Goal: Task Accomplishment & Management: Use online tool/utility

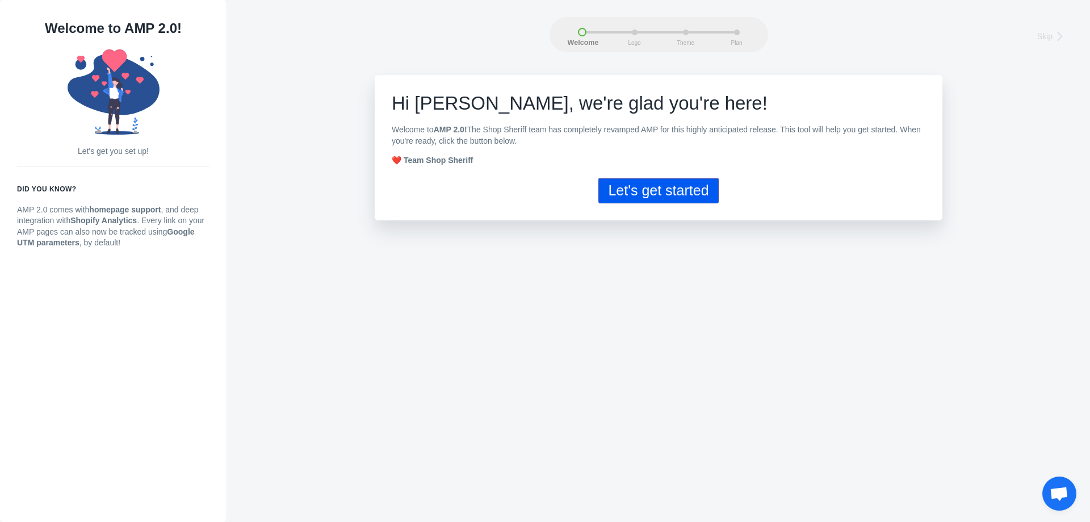
click at [610, 191] on button "Let's get started" at bounding box center [658, 191] width 120 height 26
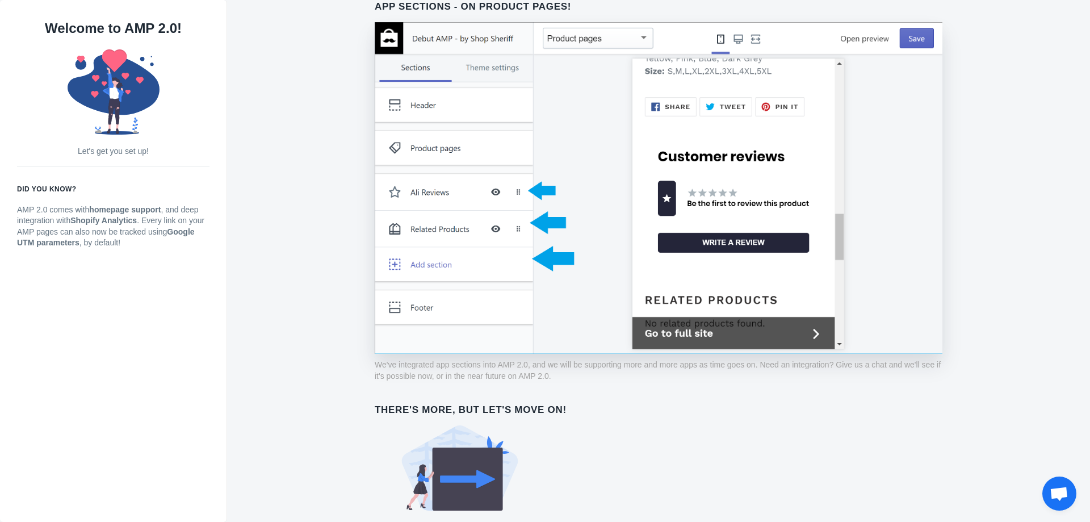
scroll to position [802, 0]
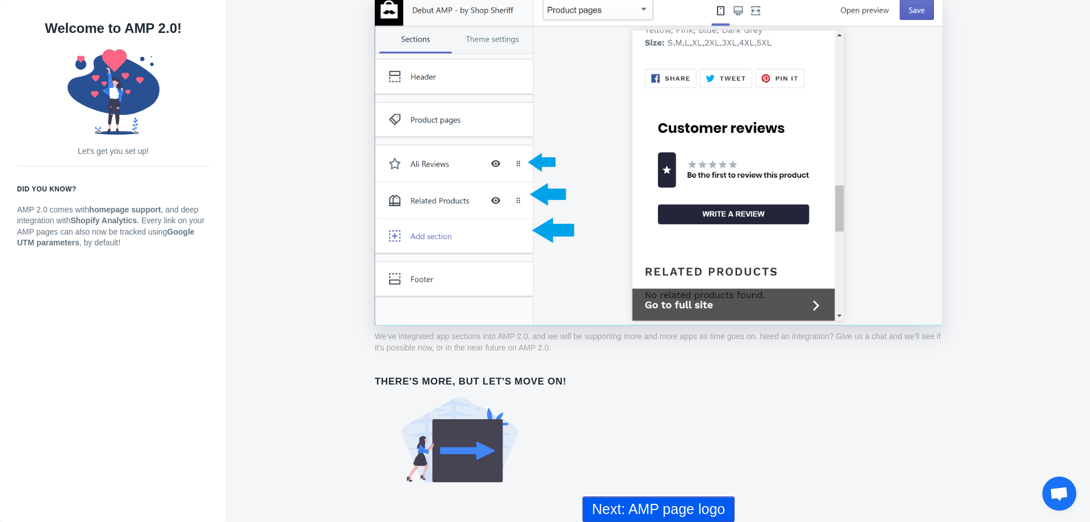
click at [685, 503] on button "Next: AMP page logo" at bounding box center [658, 509] width 152 height 26
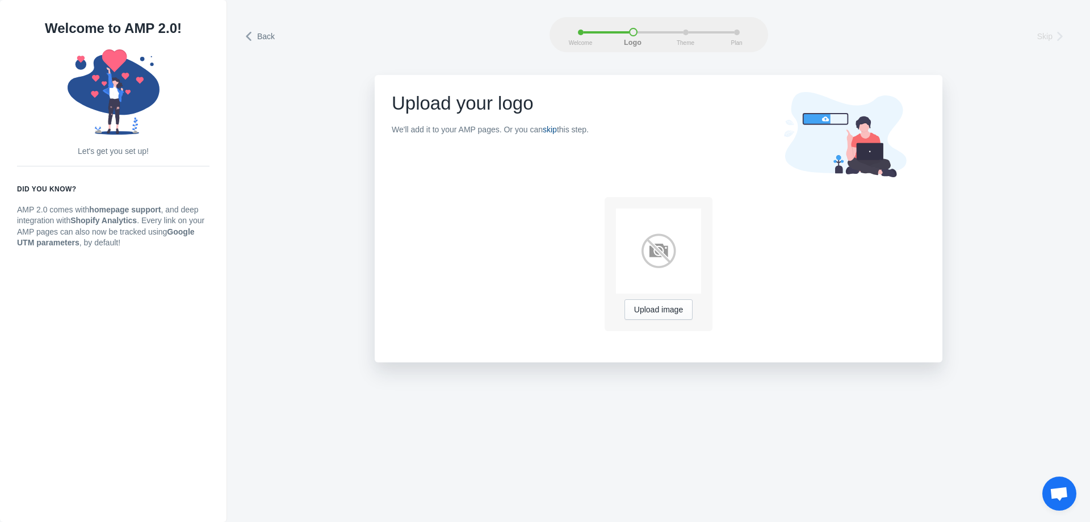
click at [546, 128] on link "skip" at bounding box center [549, 129] width 14 height 9
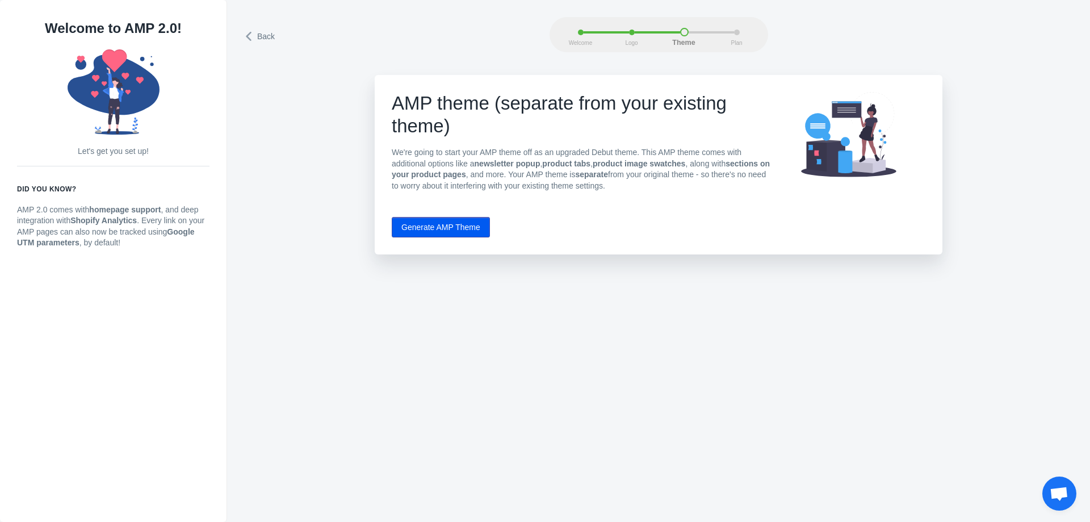
click at [471, 223] on button "Generate AMP Theme" at bounding box center [441, 227] width 98 height 20
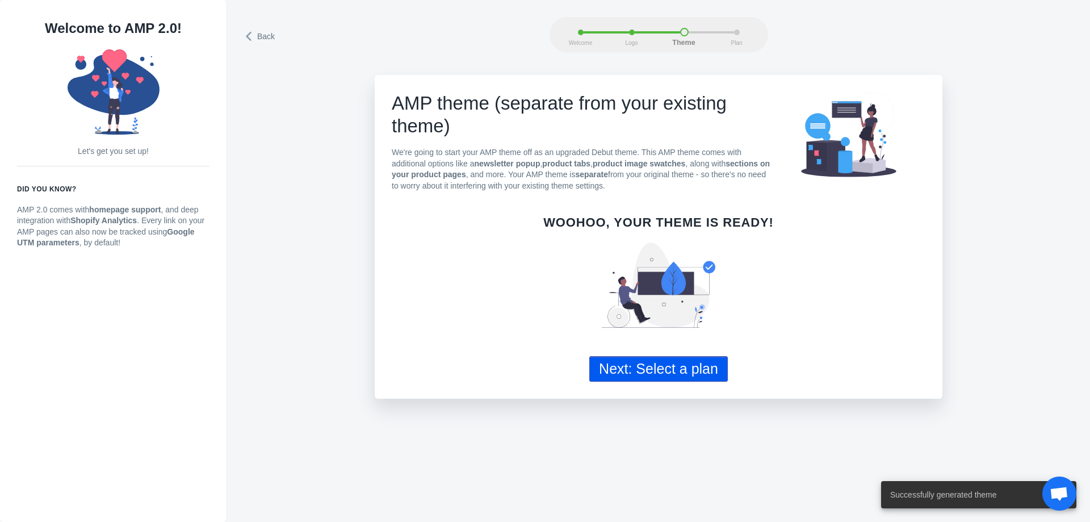
click at [638, 376] on button "Next: Select a plan" at bounding box center [658, 369] width 138 height 26
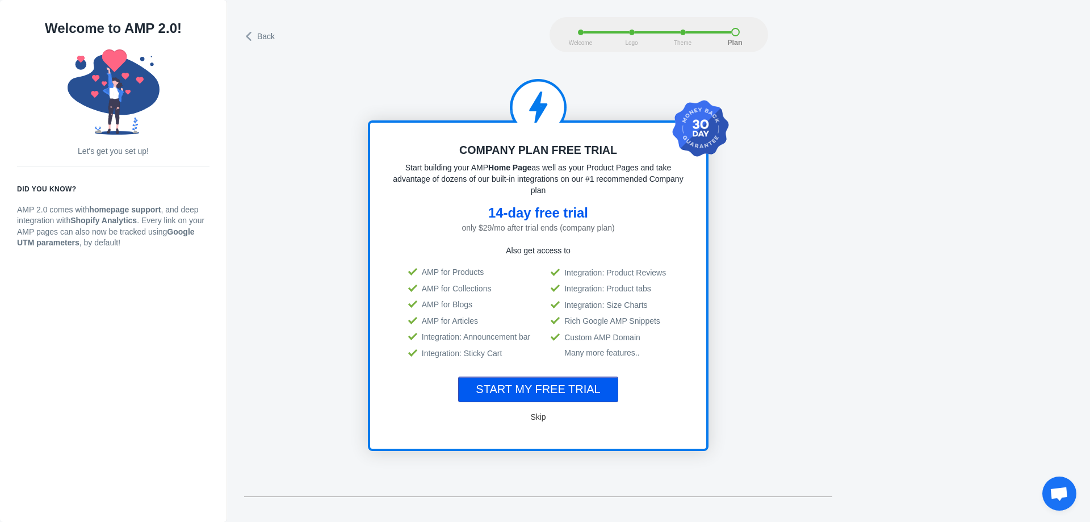
click at [536, 415] on span "Skip" at bounding box center [537, 416] width 15 height 9
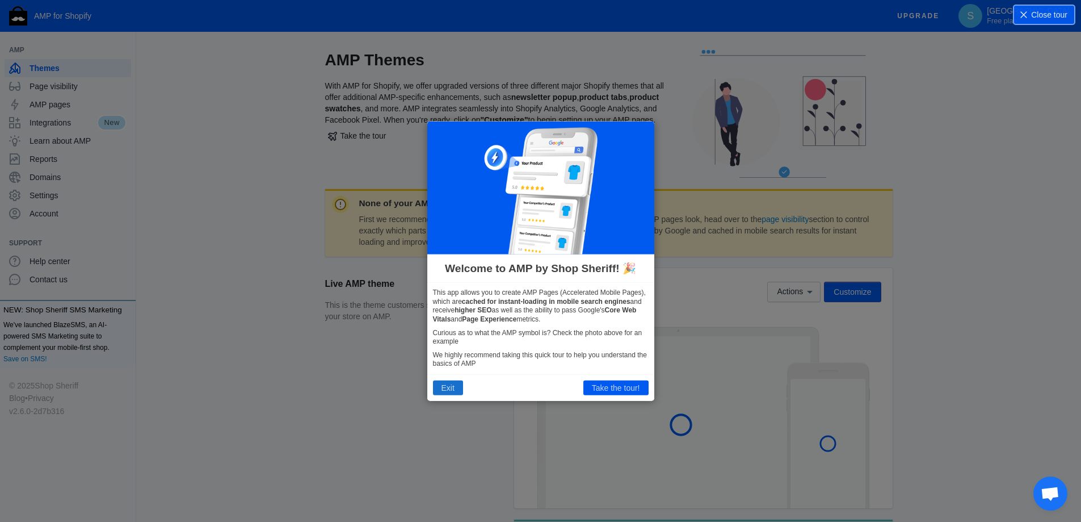
click at [447, 389] on button "Exit" at bounding box center [448, 387] width 30 height 15
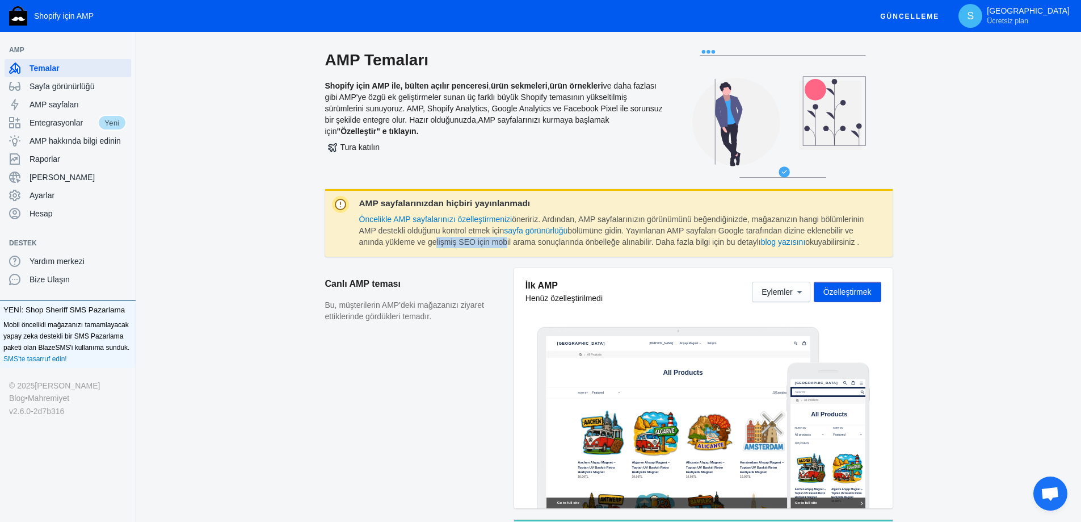
drag, startPoint x: 430, startPoint y: 238, endPoint x: 498, endPoint y: 238, distance: 67.5
click at [498, 238] on font "bölümüne gidin. Yayınlanan AMP sayfaları Google tarafından dizine eklenebilir v…" at bounding box center [606, 236] width 494 height 20
click at [569, 236] on font "bölümüne gidin. Yayınlanan AMP sayfaları Google tarafından dizine eklenebilir v…" at bounding box center [606, 236] width 494 height 20
click at [775, 284] on button "Eylemler" at bounding box center [781, 291] width 58 height 20
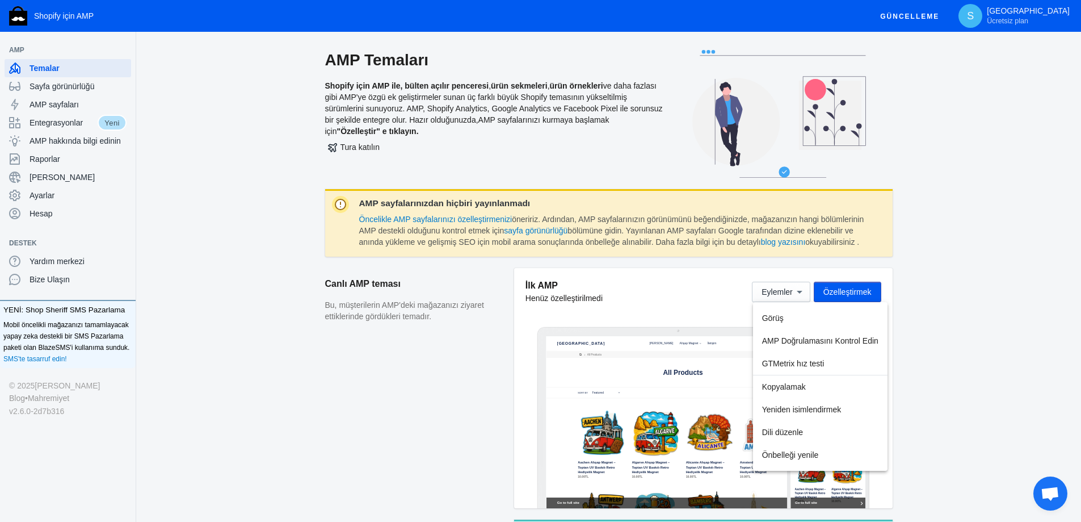
click at [451, 339] on div at bounding box center [540, 261] width 1081 height 522
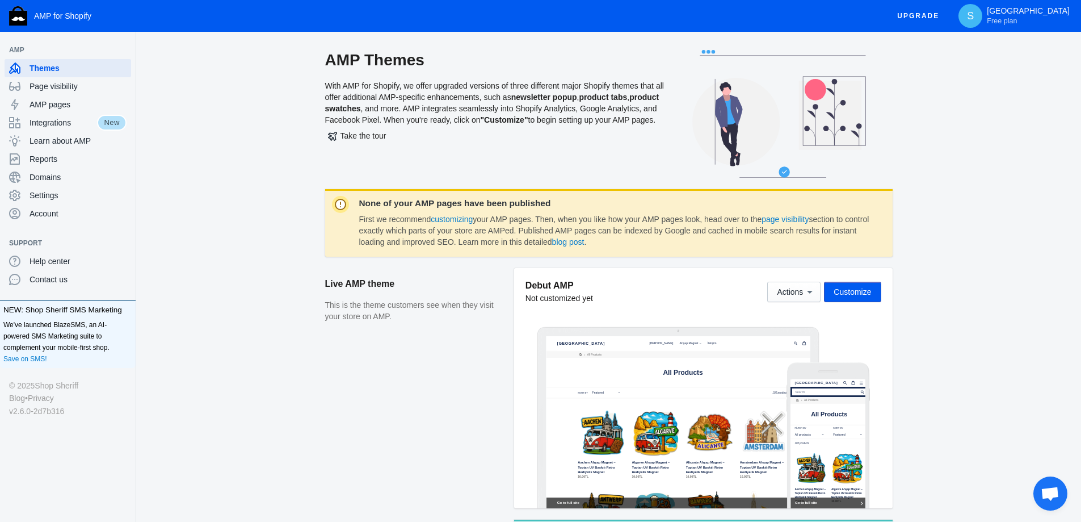
click at [943, 169] on div "AMP Themes With AMP for Shopify, we offer upgraded versions of three different …" at bounding box center [608, 119] width 909 height 139
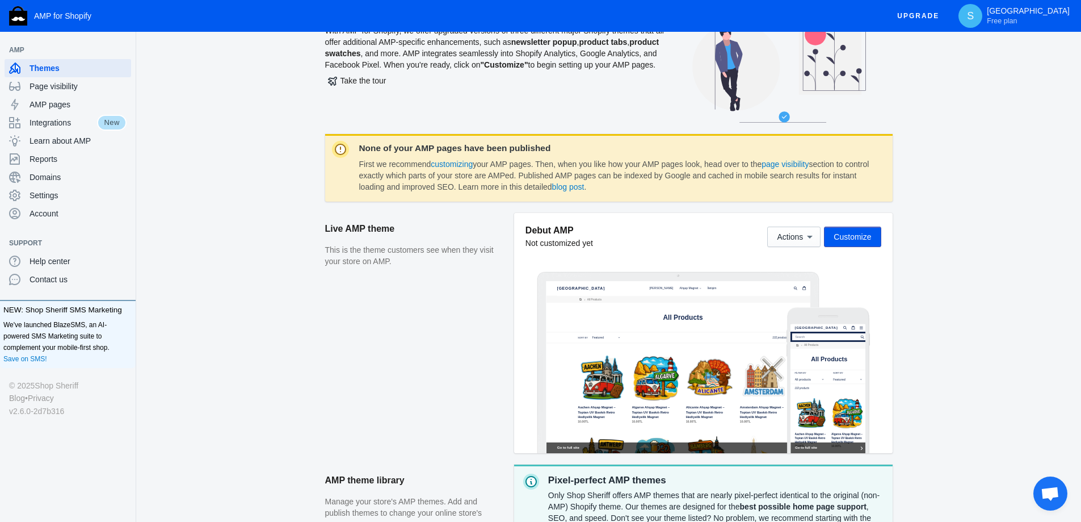
scroll to position [44, 0]
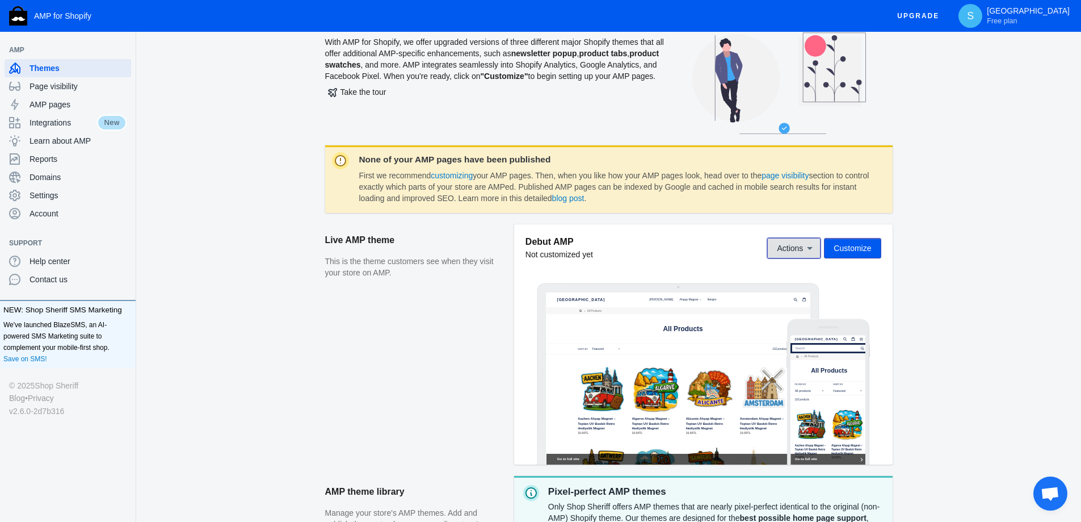
click at [800, 245] on span "Actions" at bounding box center [790, 247] width 26 height 9
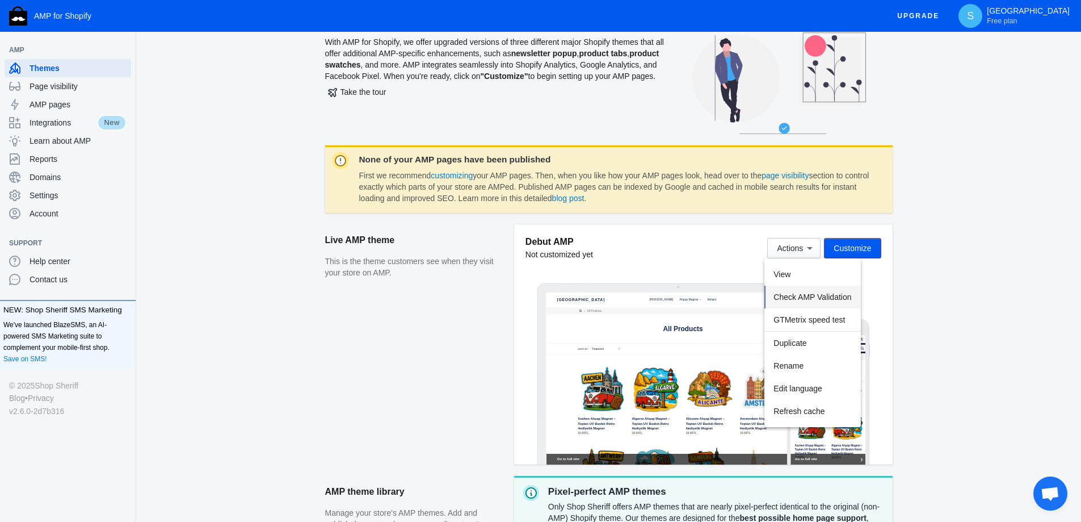
click at [788, 295] on span "Check AMP Validation" at bounding box center [812, 296] width 78 height 9
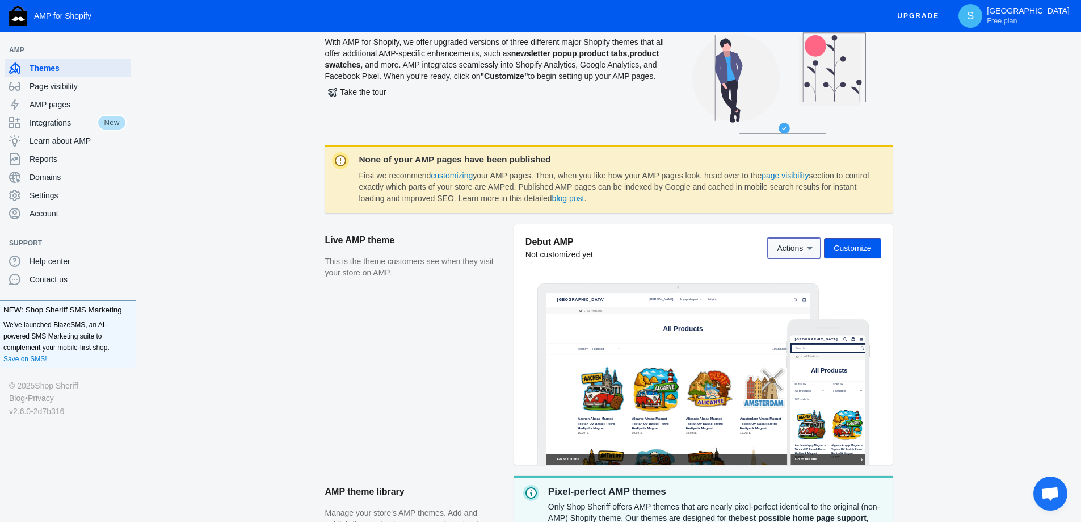
click at [773, 243] on button "Actions" at bounding box center [793, 248] width 53 height 20
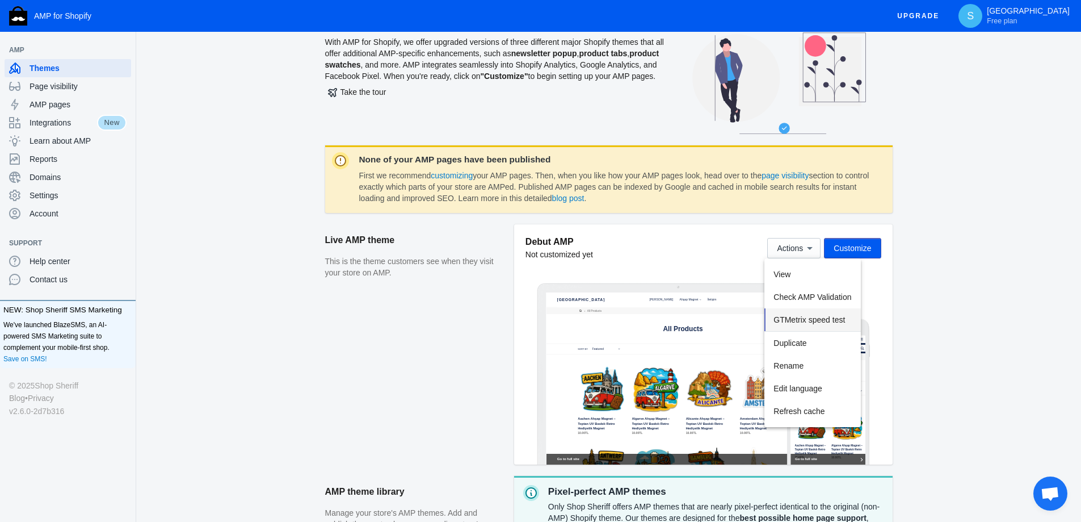
click at [788, 321] on span "GTMetrix speed test" at bounding box center [809, 319] width 72 height 9
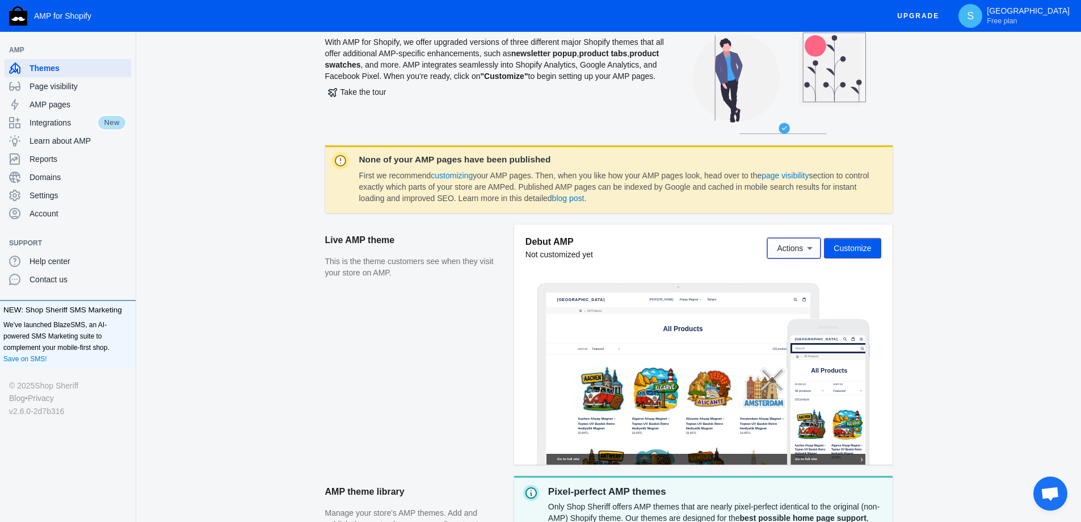
scroll to position [0, 0]
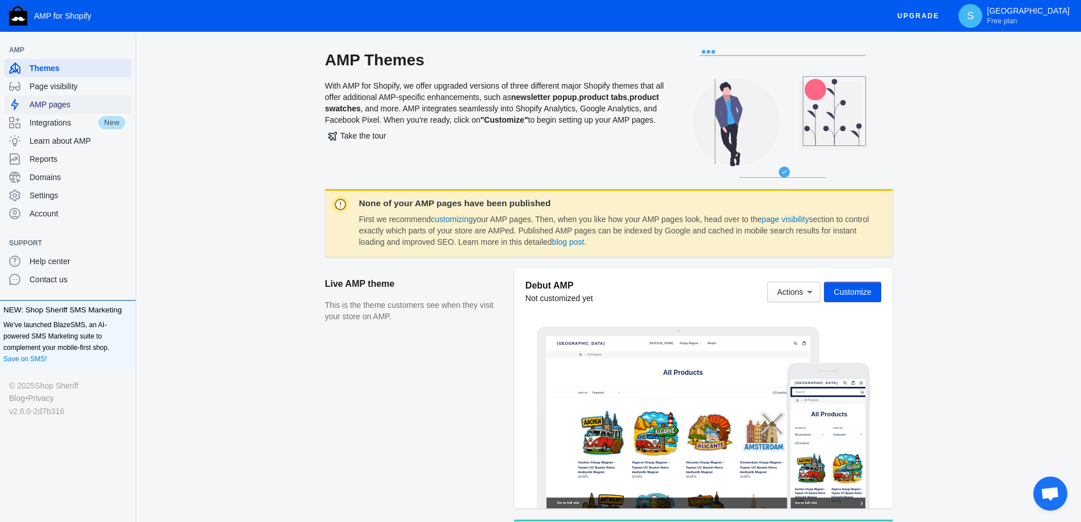
click at [66, 102] on span "AMP pages" at bounding box center [78, 104] width 97 height 11
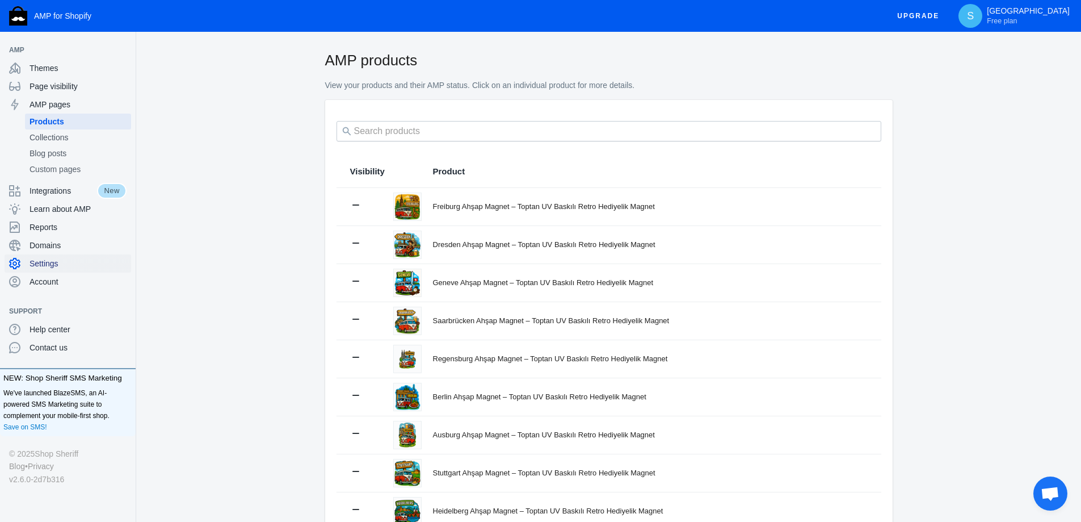
click at [72, 267] on span "Settings" at bounding box center [78, 263] width 97 height 11
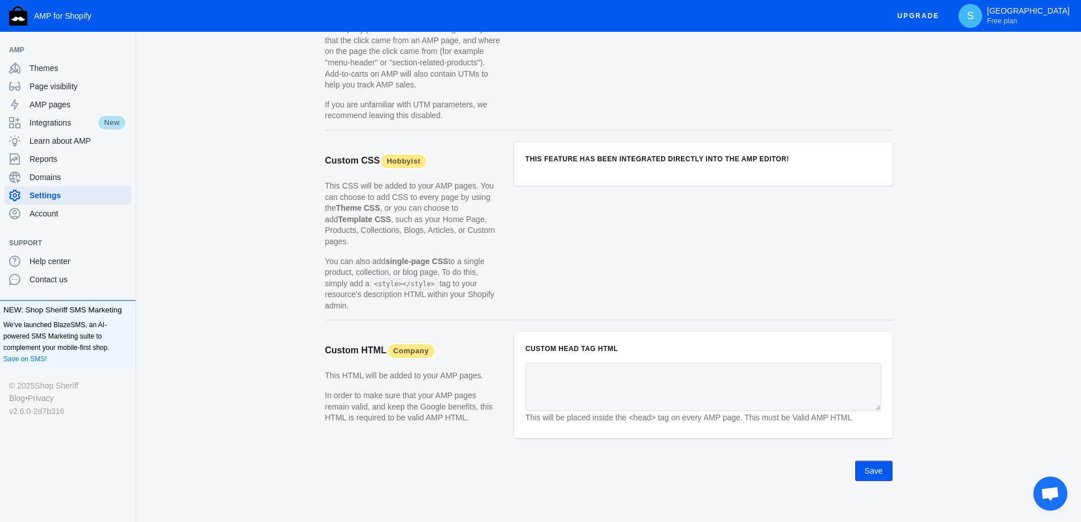
scroll to position [1036, 0]
click at [91, 62] on div "Themes" at bounding box center [67, 68] width 117 height 18
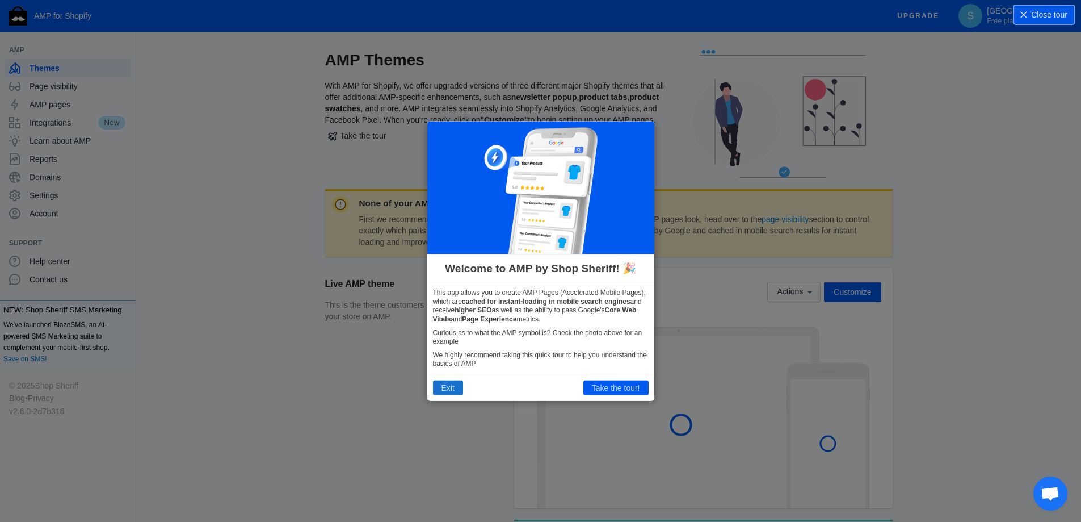
click at [443, 390] on button "Exit" at bounding box center [448, 387] width 30 height 15
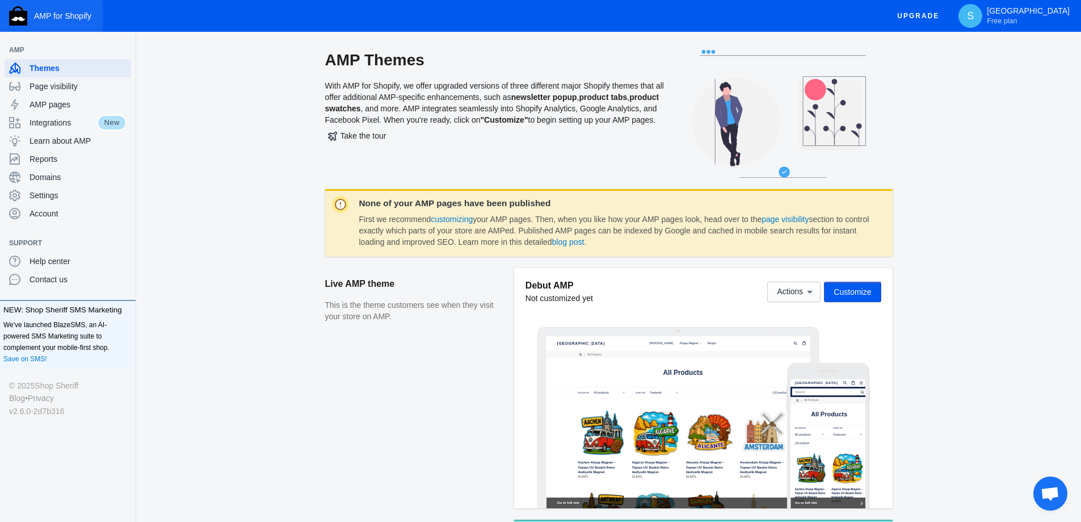
click at [31, 19] on button "AMP for Shopify" at bounding box center [51, 16] width 103 height 32
click at [1017, 19] on span "Free plan" at bounding box center [1002, 20] width 30 height 9
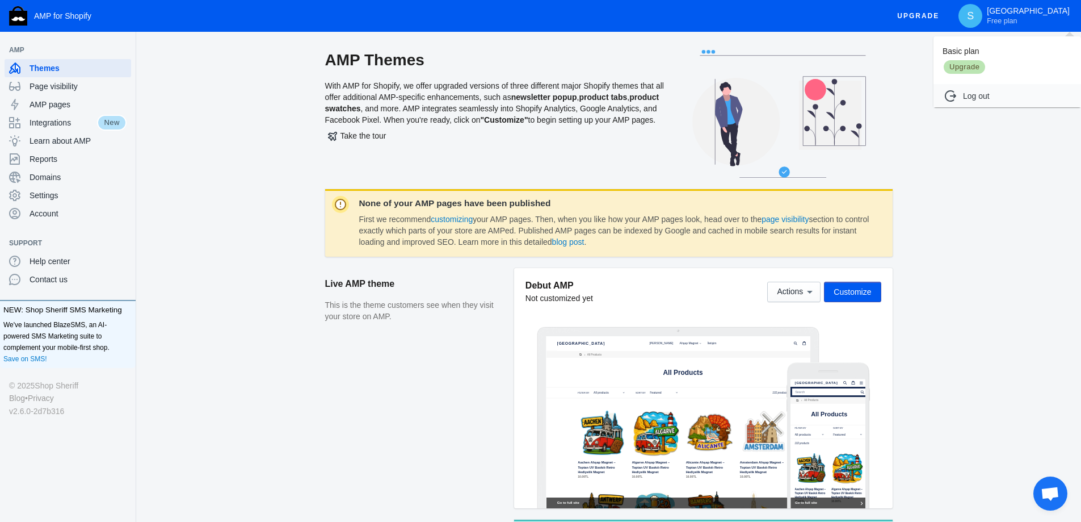
click at [50, 201] on div at bounding box center [540, 261] width 1081 height 522
click at [50, 199] on span "Settings" at bounding box center [78, 195] width 97 height 11
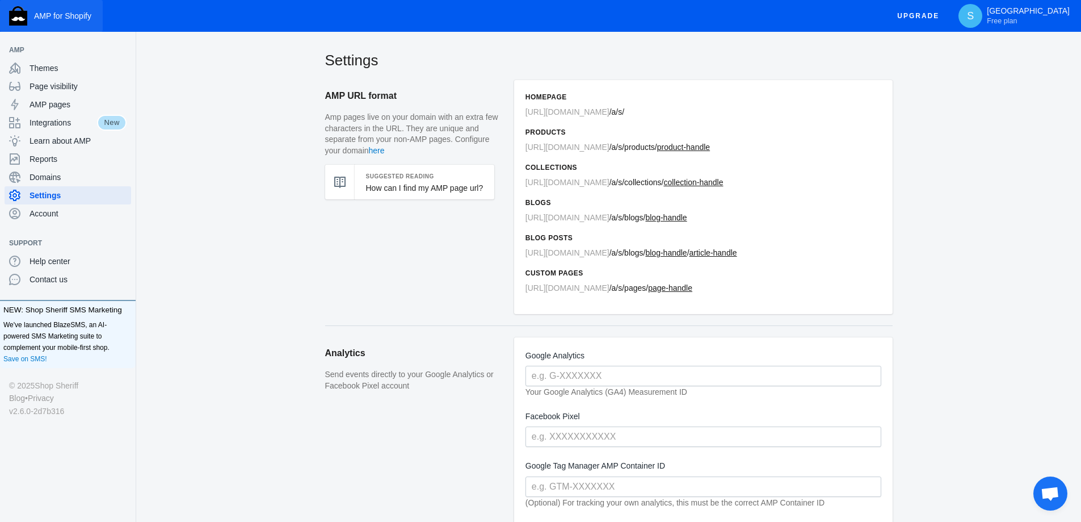
click at [60, 16] on span "AMP for Shopify" at bounding box center [62, 15] width 57 height 9
